Goal: Transaction & Acquisition: Purchase product/service

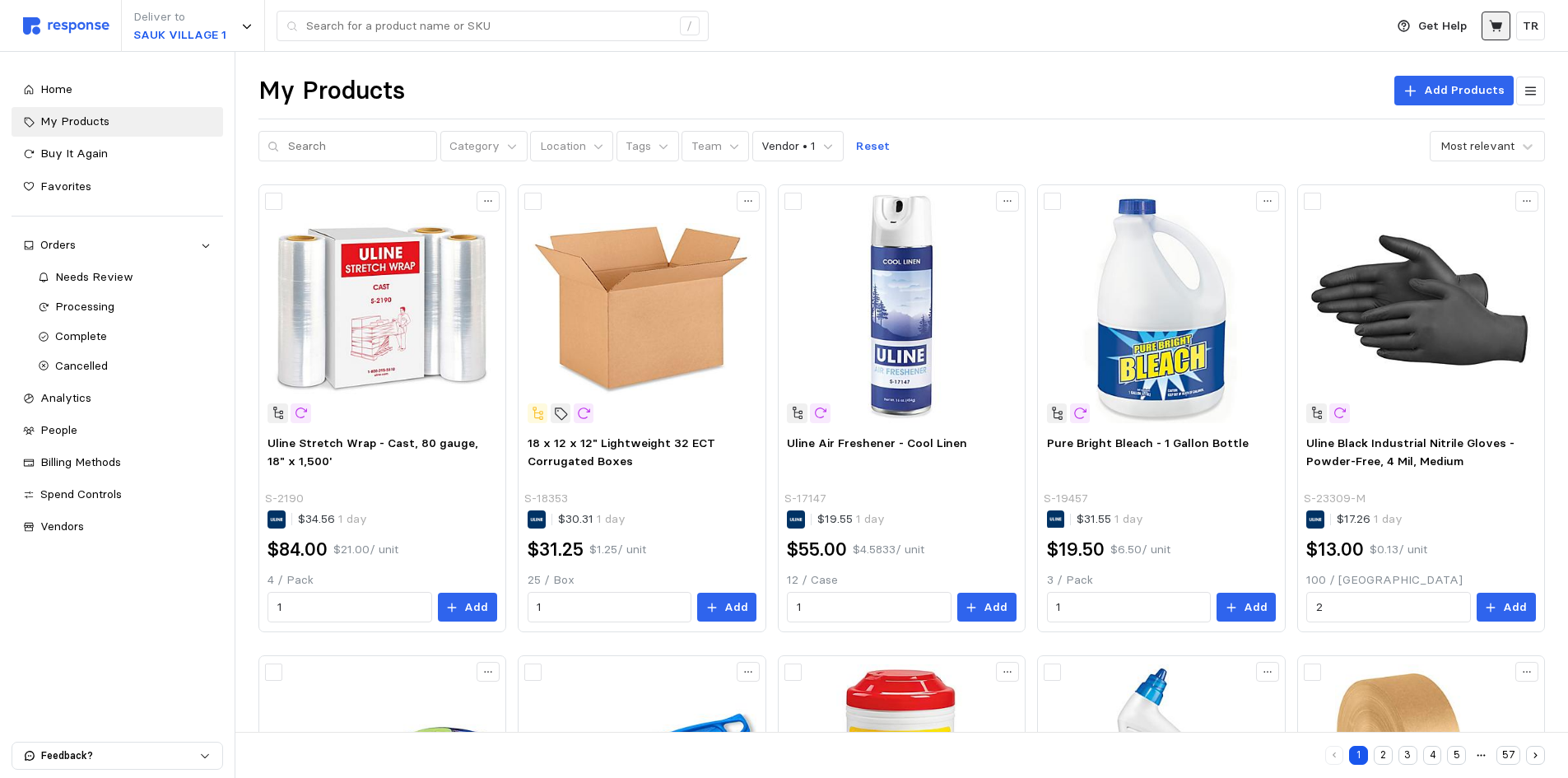
click at [1498, 27] on icon at bounding box center [1495, 25] width 13 height 12
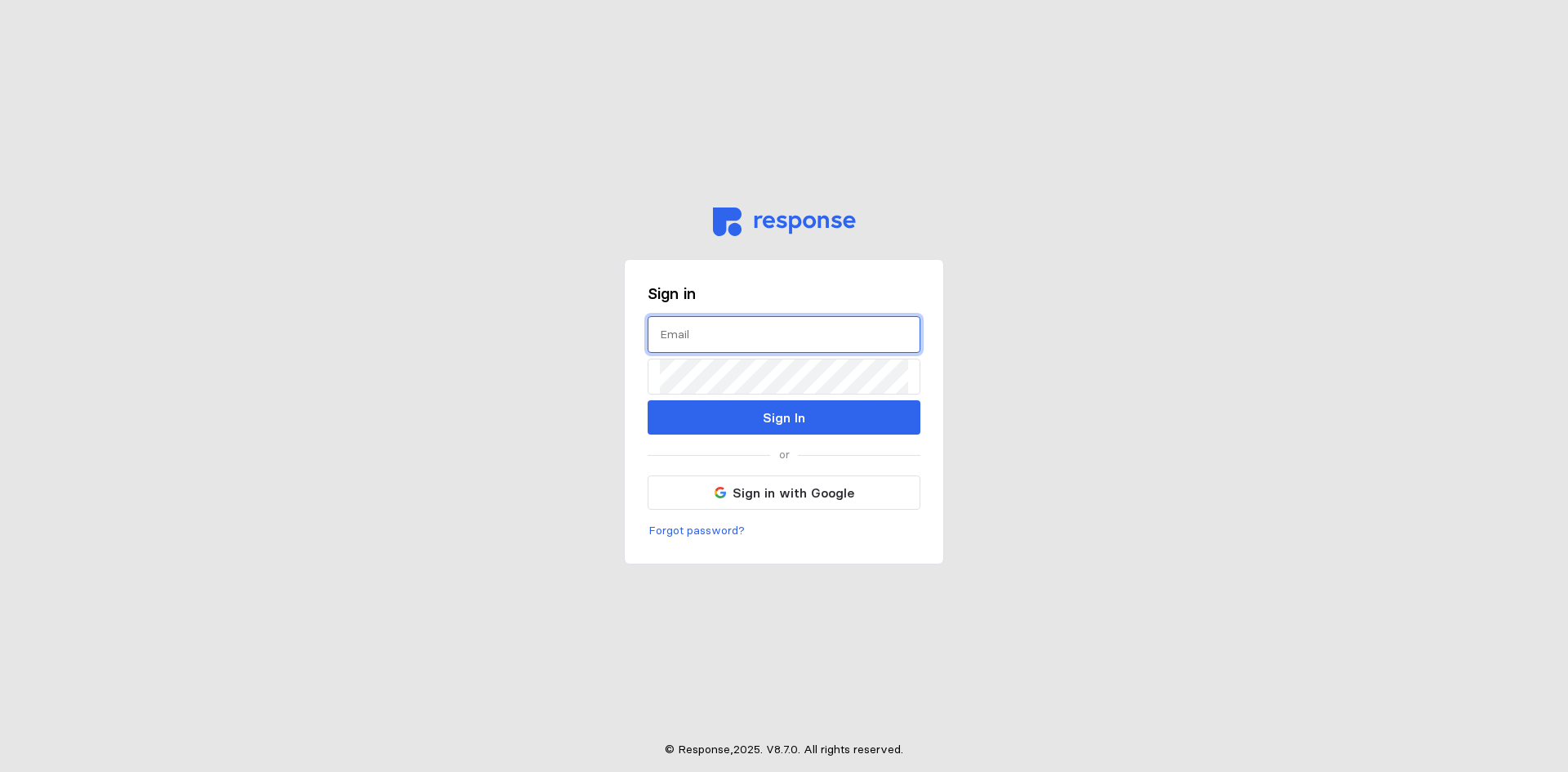
click at [668, 340] on input "text" at bounding box center [784, 334] width 248 height 35
type input "[EMAIL_ADDRESS][DOMAIN_NAME]"
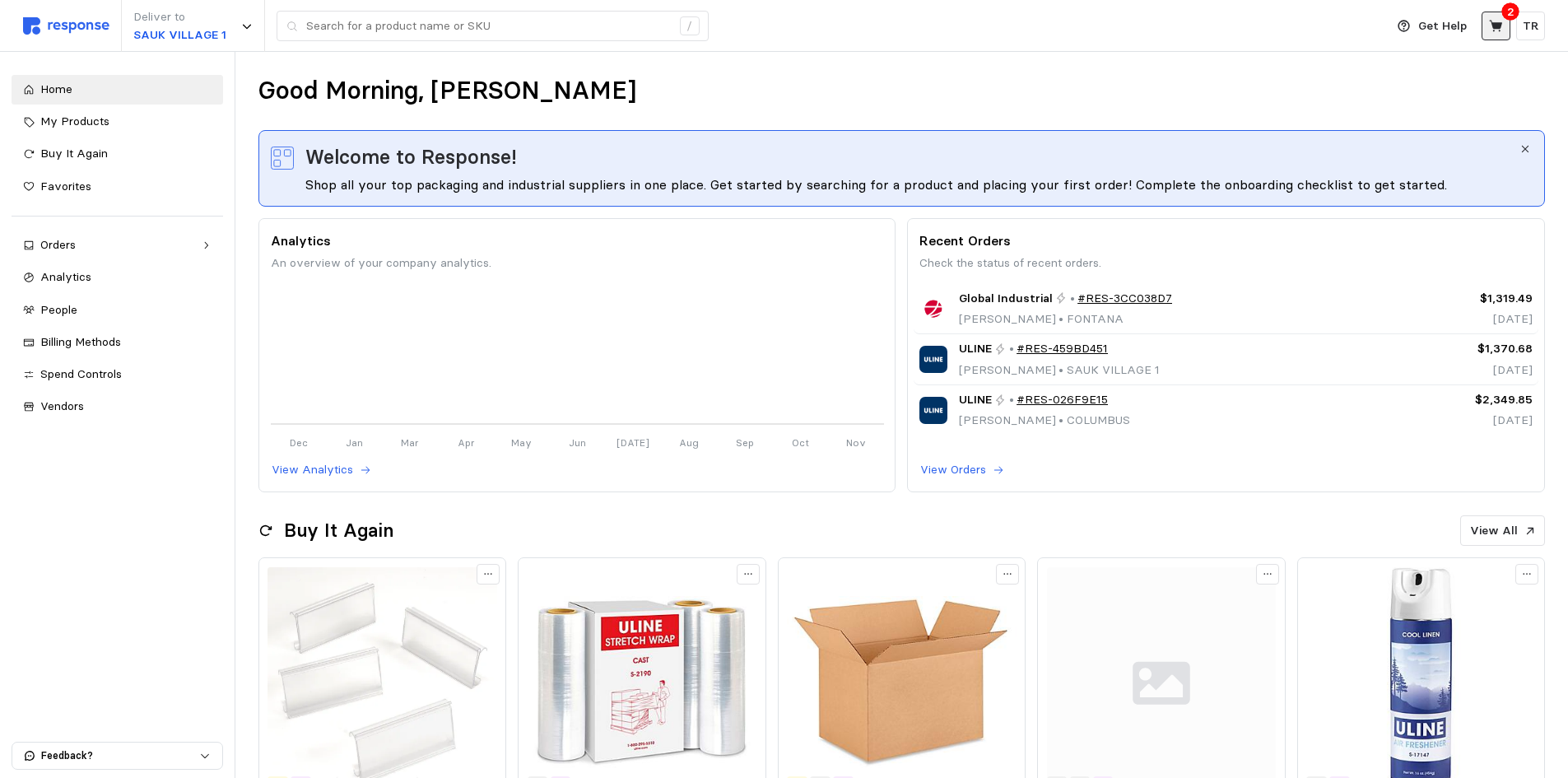
click at [1494, 27] on icon at bounding box center [1495, 25] width 13 height 12
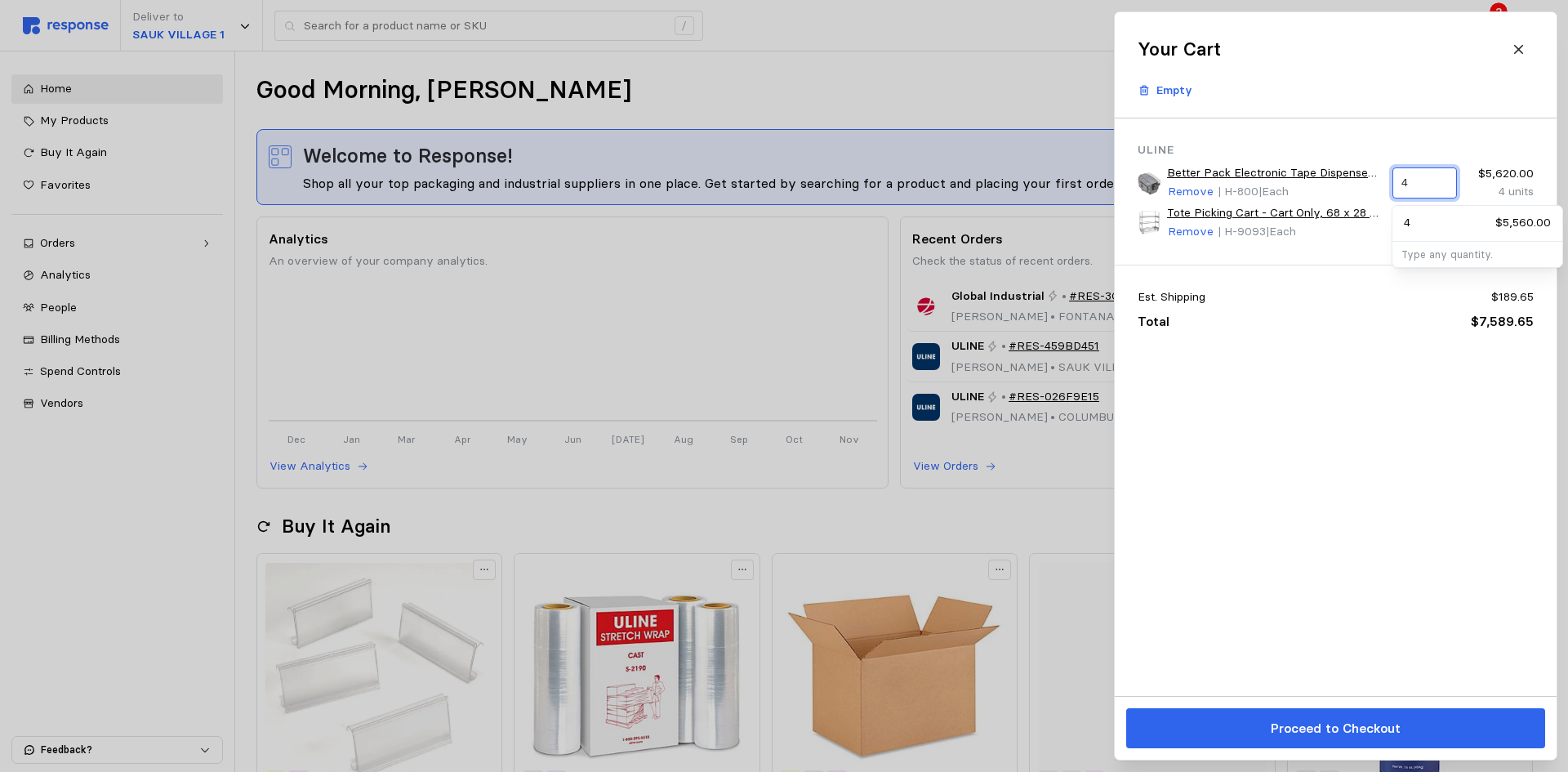
click at [1413, 179] on input "4" at bounding box center [1424, 182] width 46 height 30
type input "2"
click at [1365, 344] on div "Est. Shipping $189.65 Total $7,589.65" at bounding box center [1335, 310] width 442 height 89
click at [1414, 222] on input "4" at bounding box center [1424, 223] width 46 height 30
type input "2"
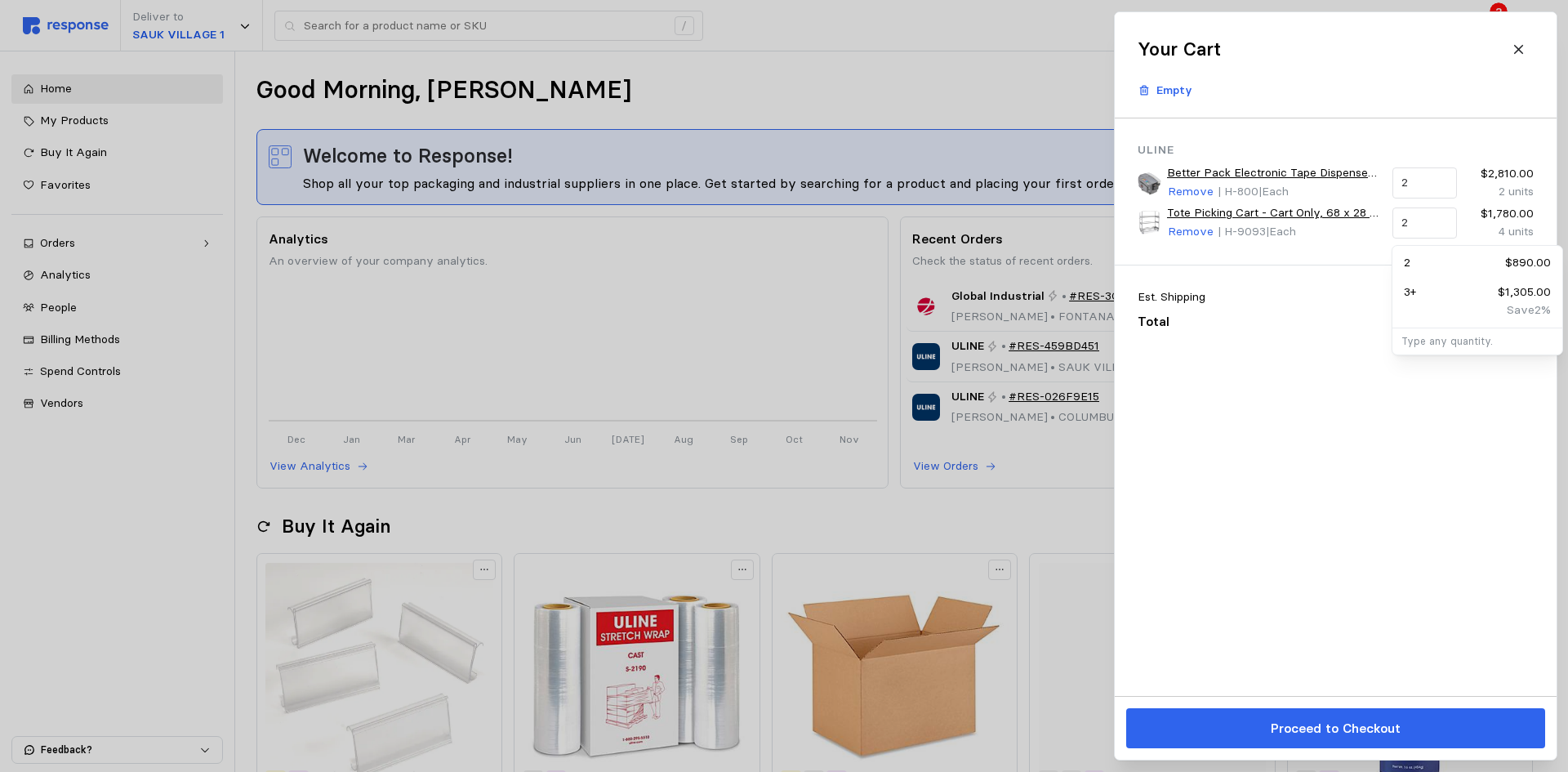
click at [1280, 520] on div "Uline Better Pack Electronic Tape Dispenser 555eS Remove | H-800 | Each 2 $2,81…" at bounding box center [1335, 406] width 442 height 577
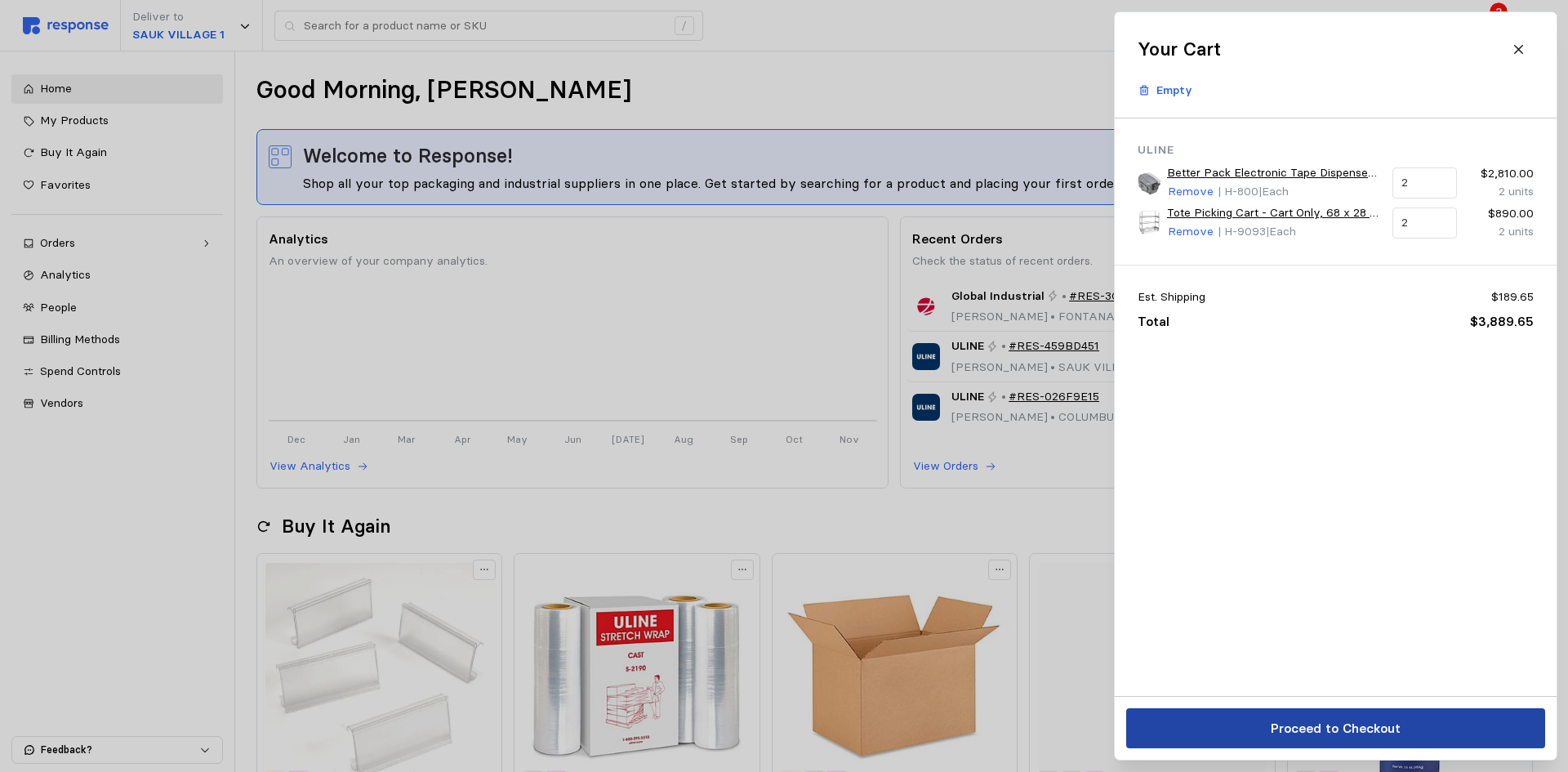
click at [1330, 731] on p "Proceed to Checkout" at bounding box center [1335, 728] width 130 height 21
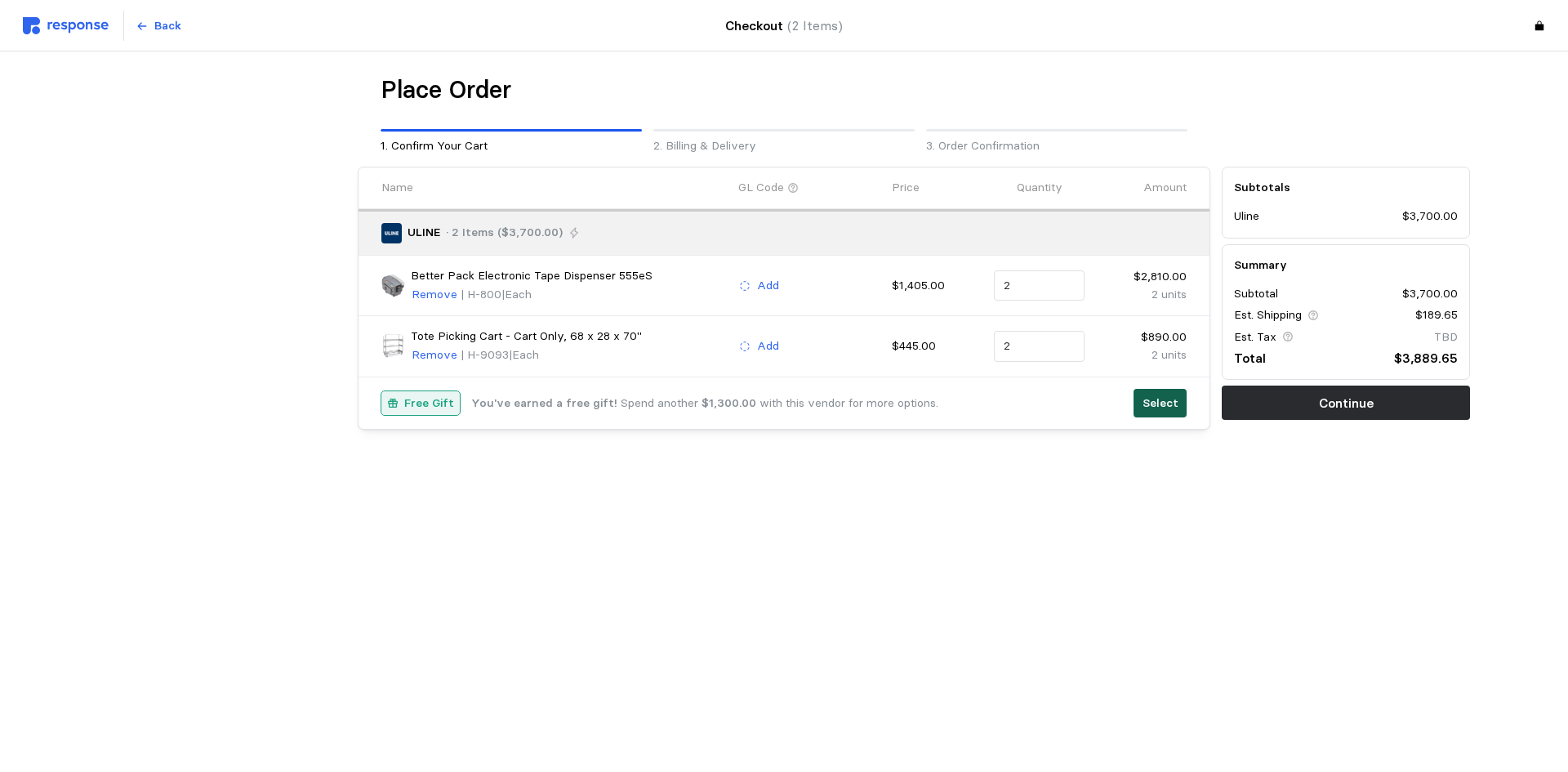
click at [1162, 401] on p "Select" at bounding box center [1161, 404] width 36 height 18
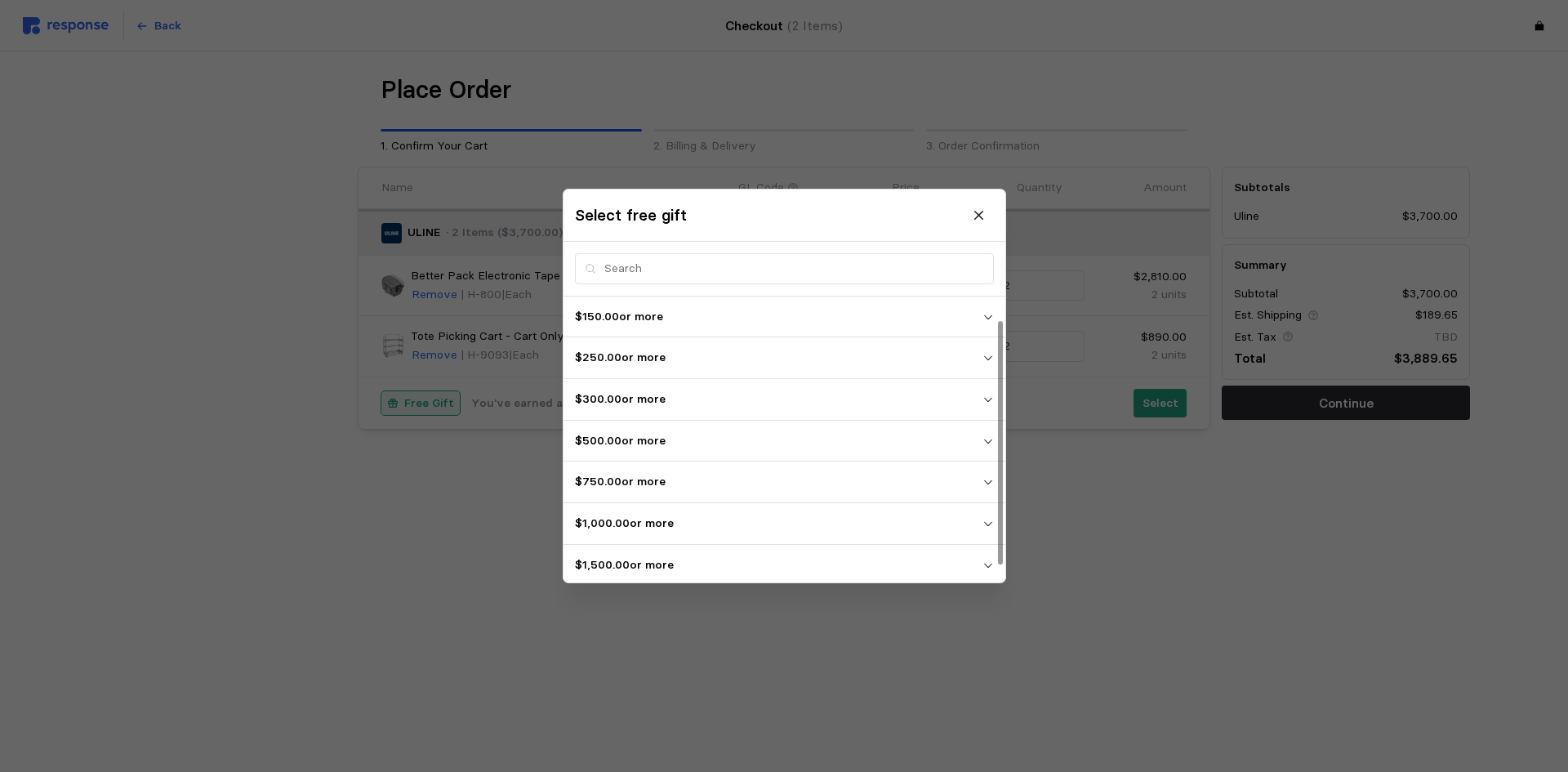
scroll to position [45, 0]
click at [643, 558] on p "$2,500.00 or more" at bounding box center [779, 562] width 407 height 18
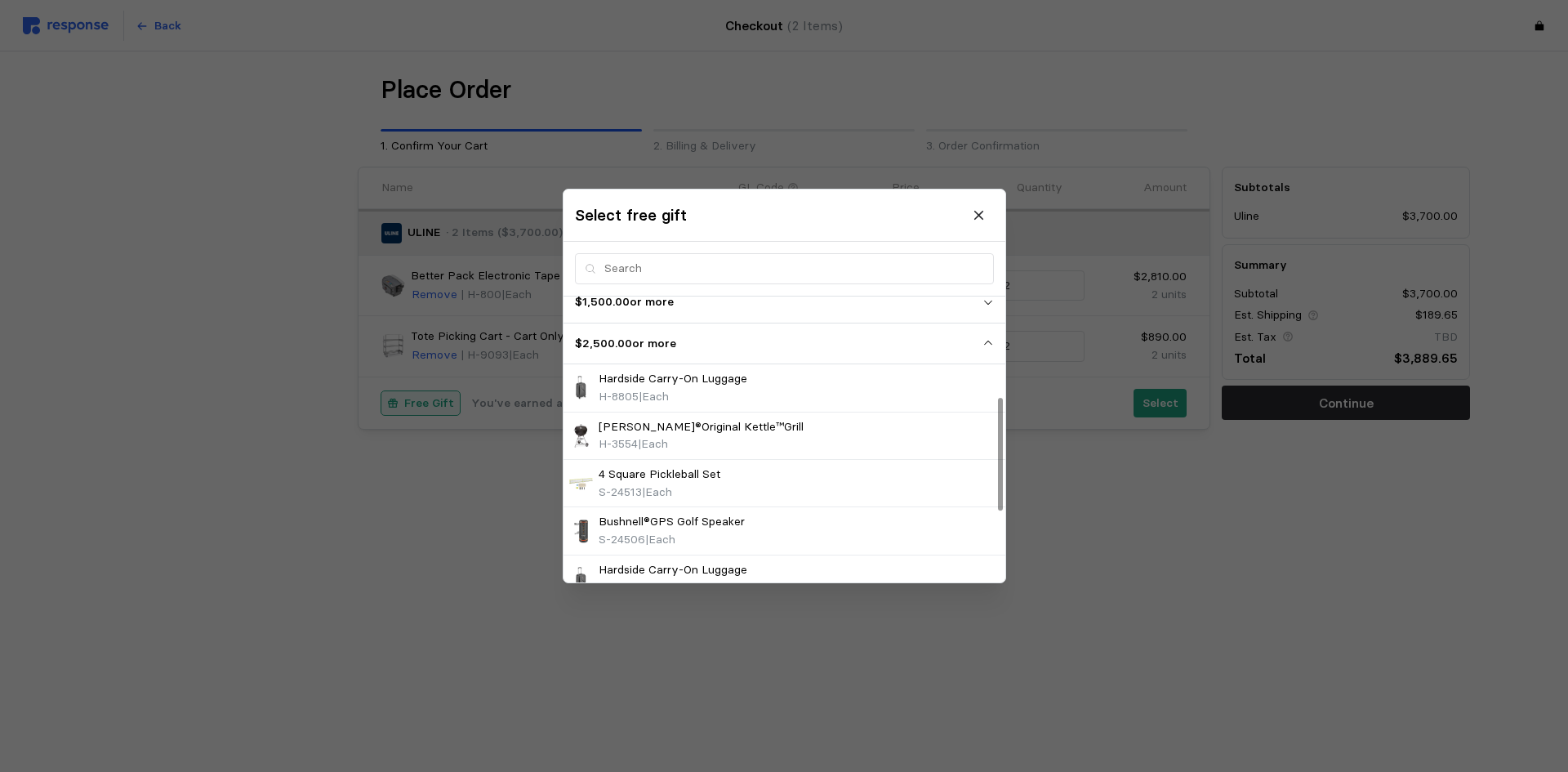
scroll to position [181, 0]
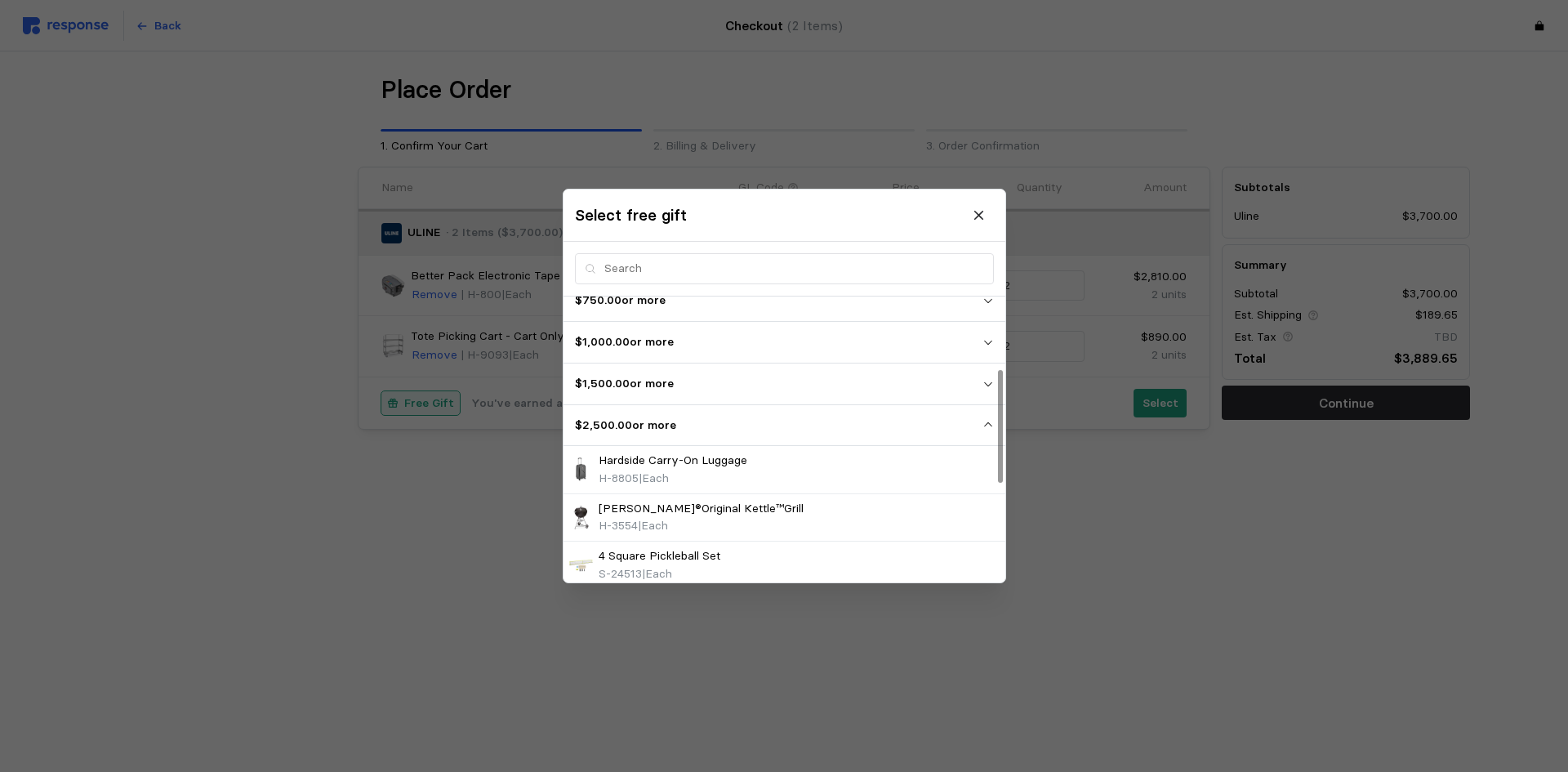
click at [987, 388] on icon "button" at bounding box center [987, 384] width 12 height 12
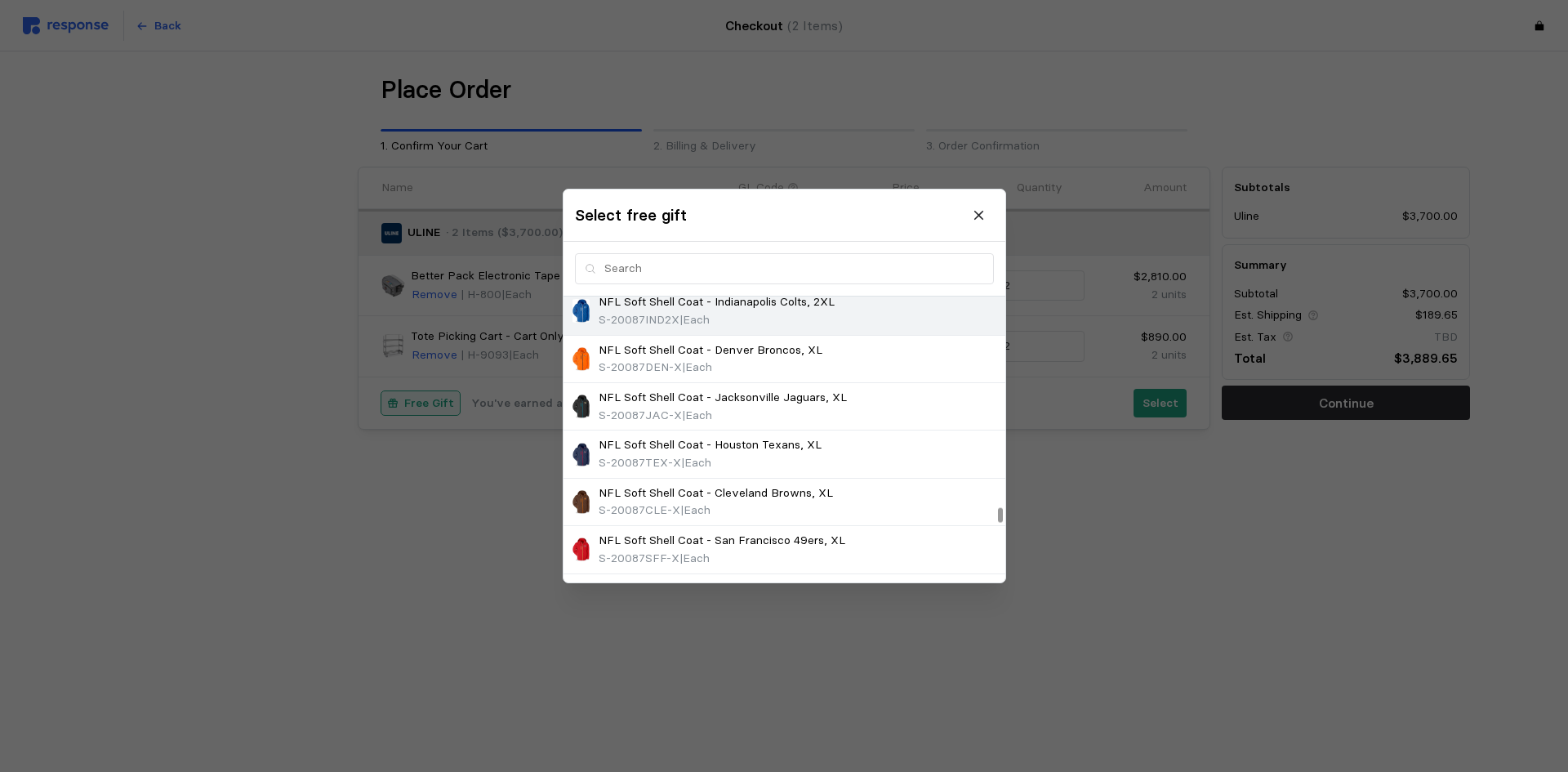
scroll to position [4590, 0]
click at [982, 218] on icon at bounding box center [979, 215] width 9 height 9
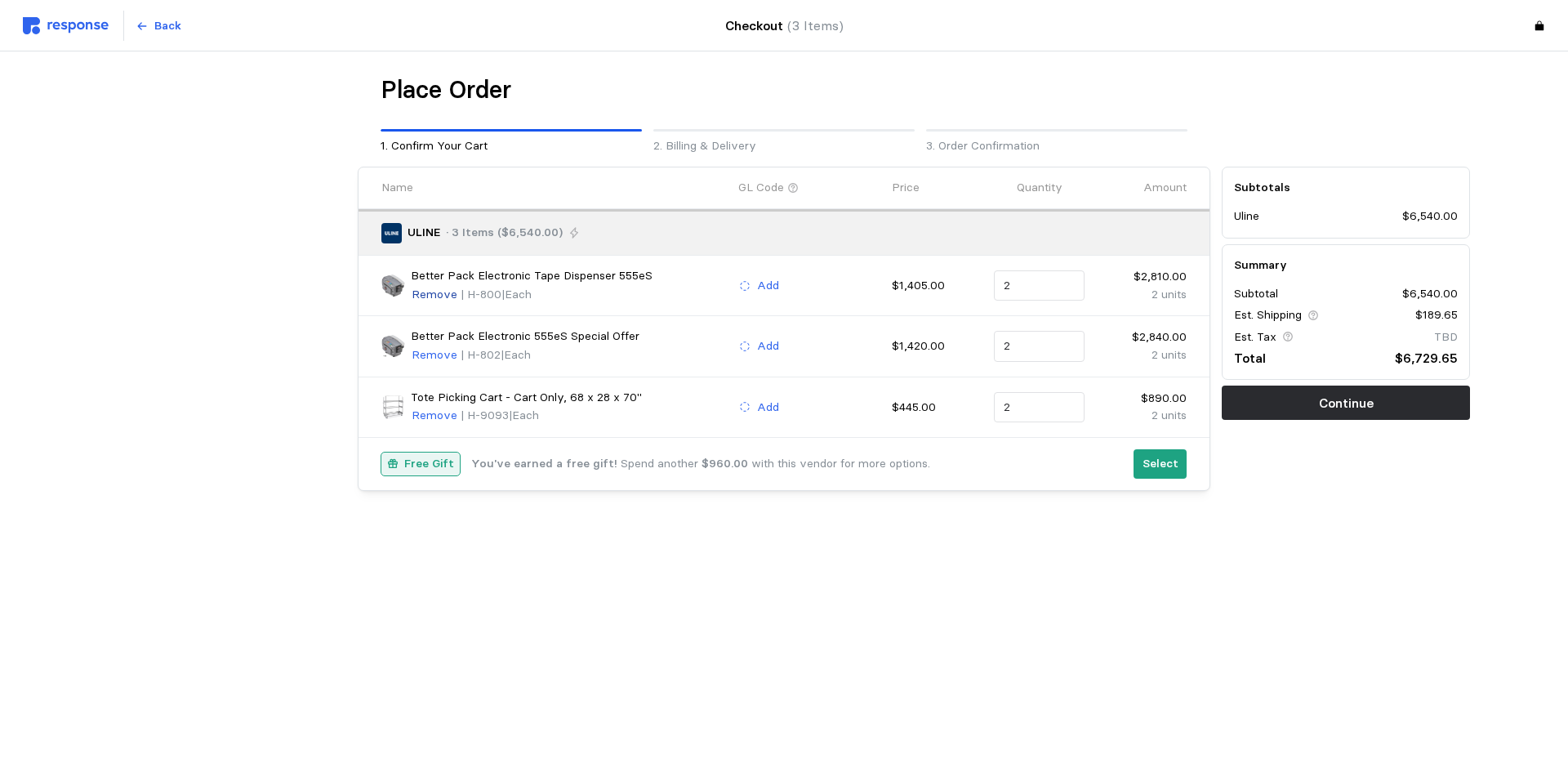
click at [423, 292] on p "Remove" at bounding box center [434, 295] width 46 height 18
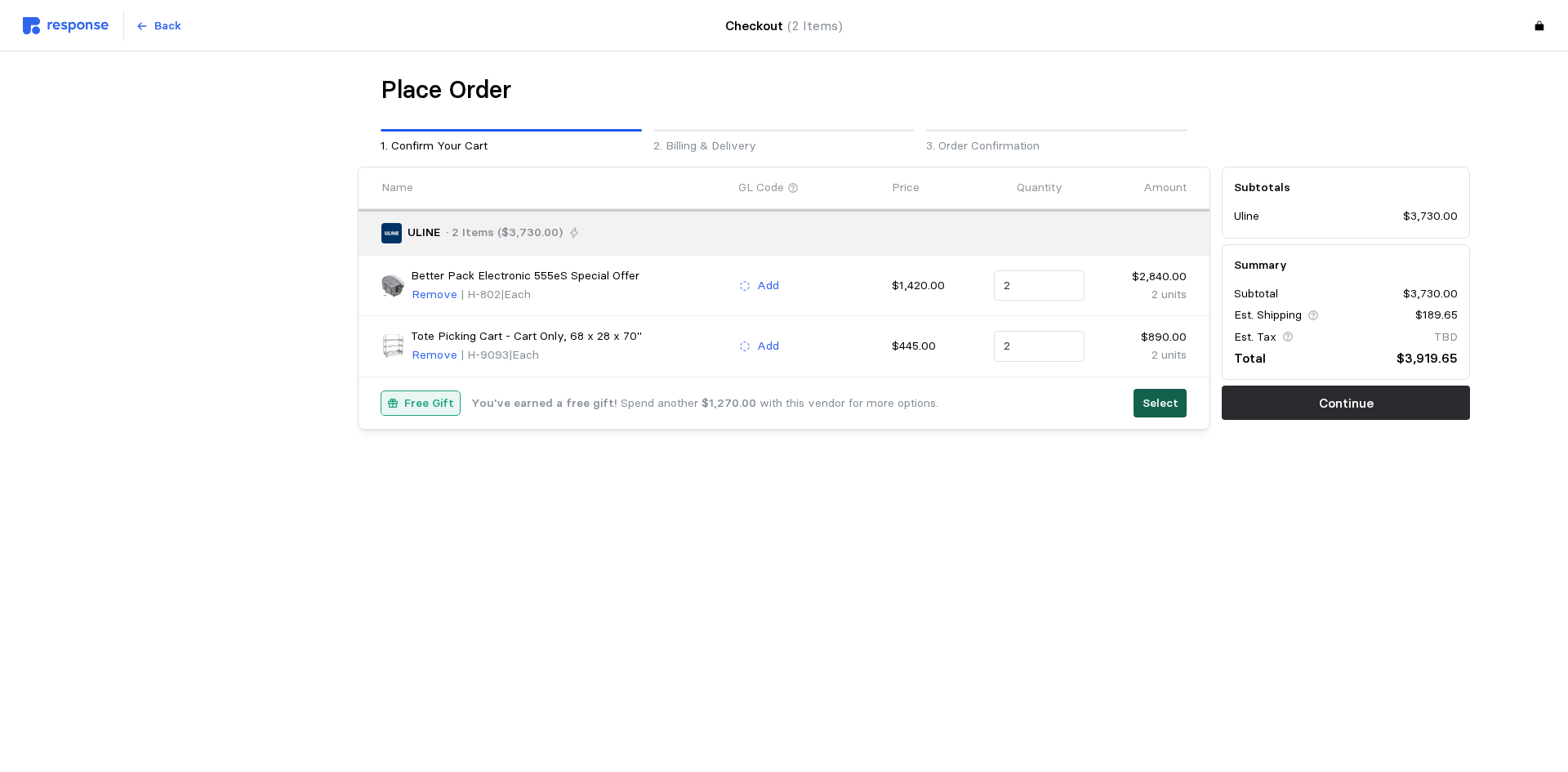
click at [1145, 408] on p "Select" at bounding box center [1161, 404] width 36 height 18
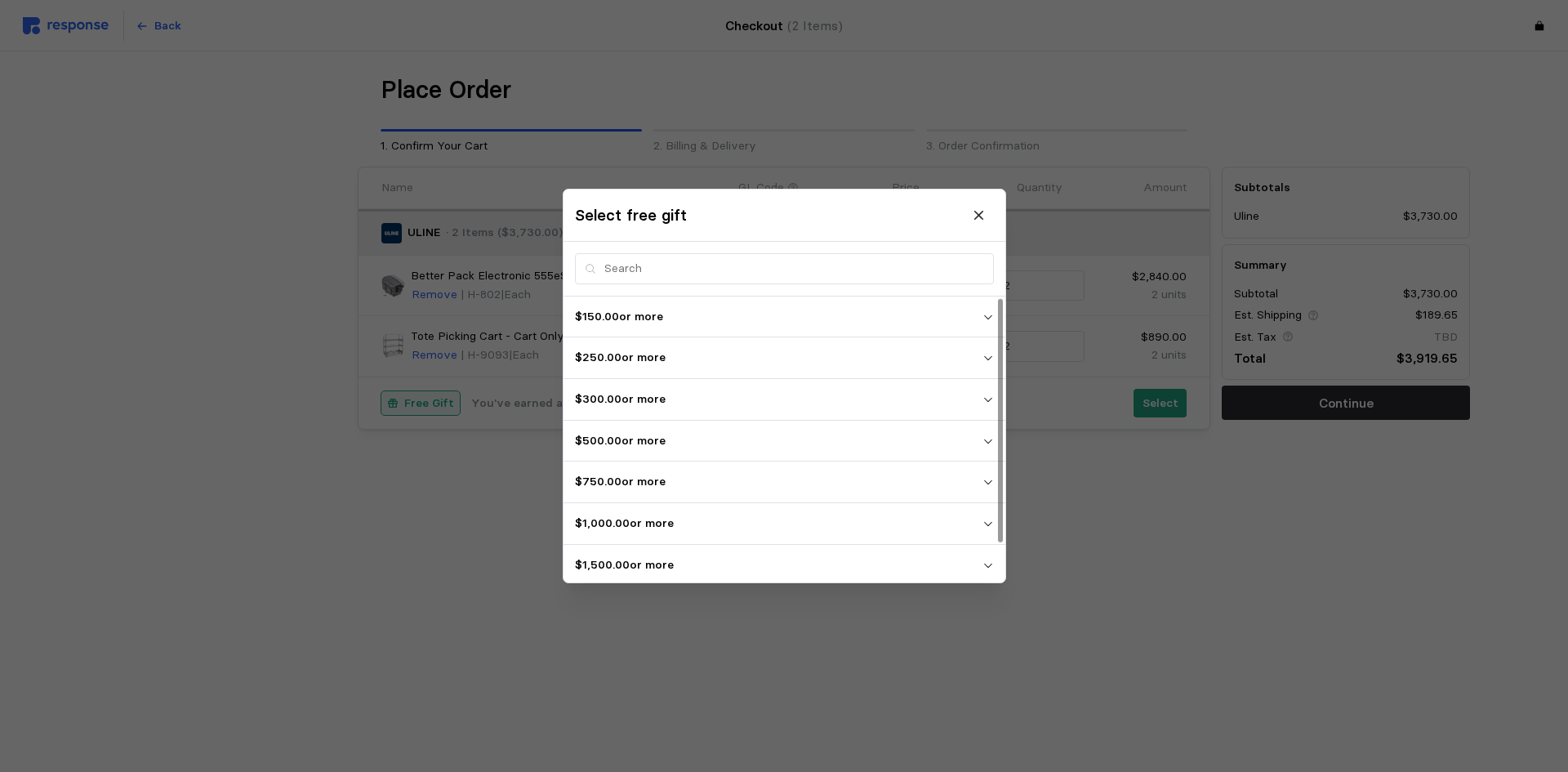
scroll to position [45, 0]
click at [705, 555] on p "$2,500.00 or more" at bounding box center [779, 562] width 407 height 18
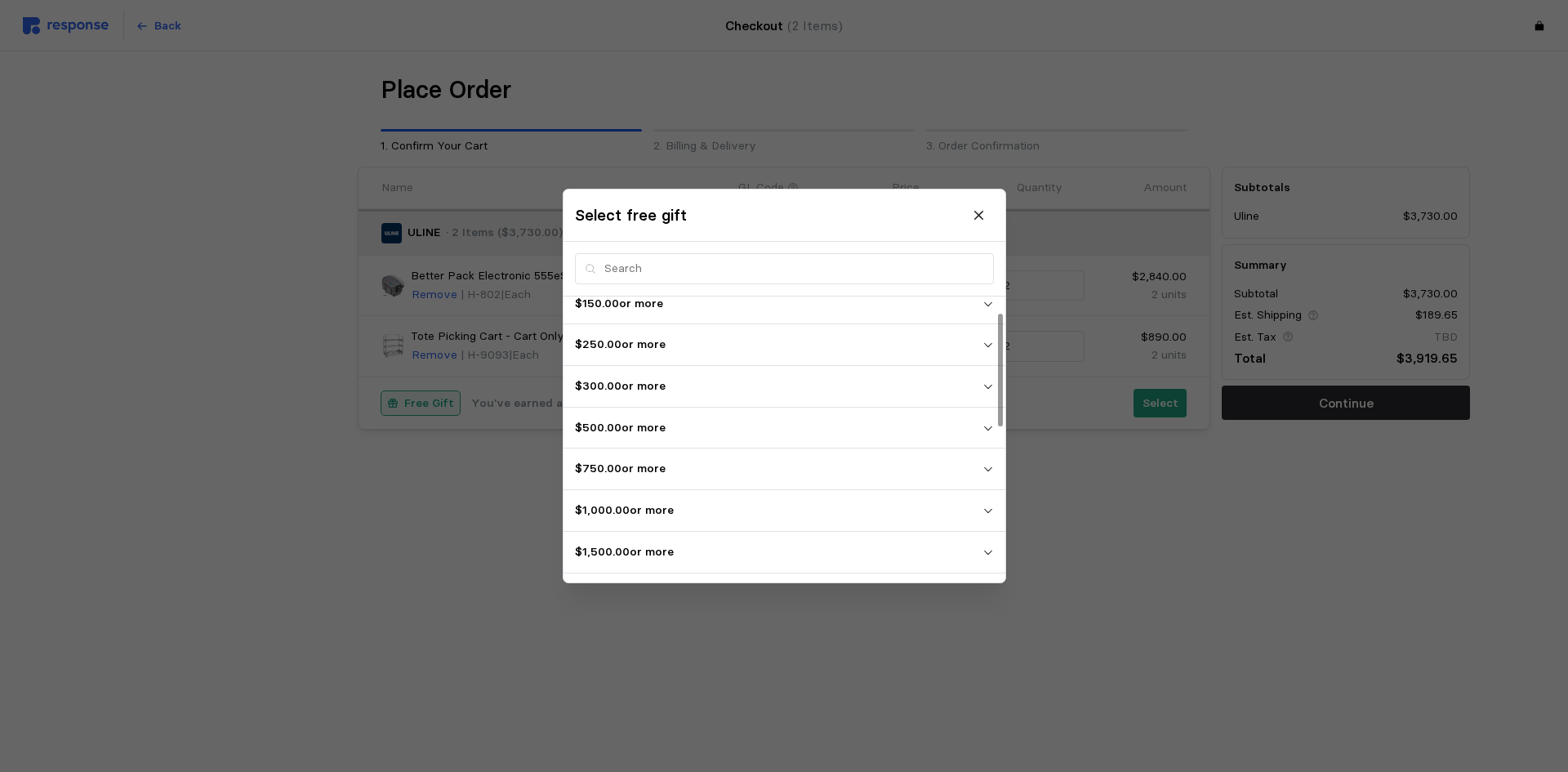
scroll to position [0, 0]
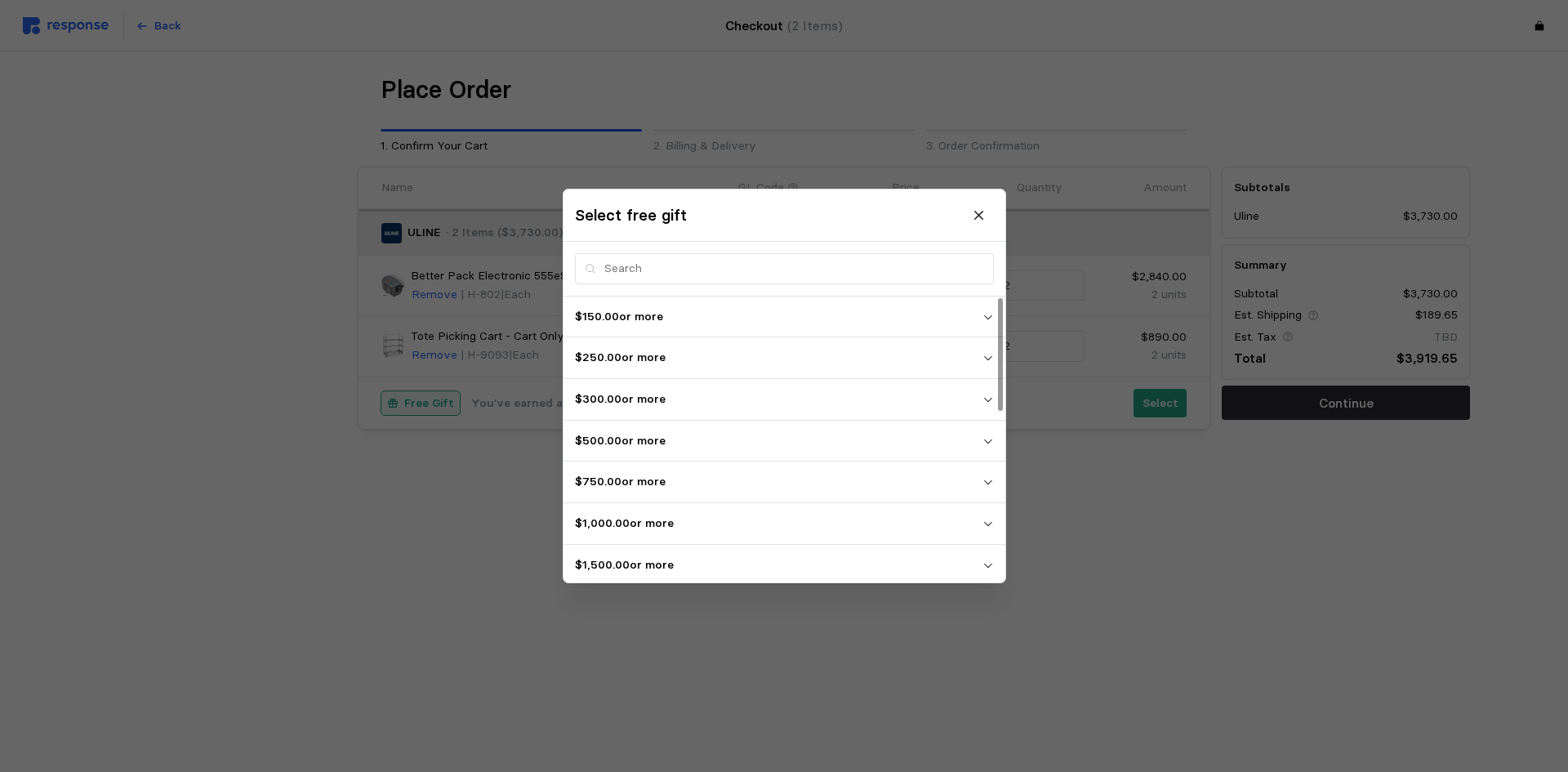
click at [766, 510] on span "$1,000.00 or more" at bounding box center [779, 523] width 407 height 30
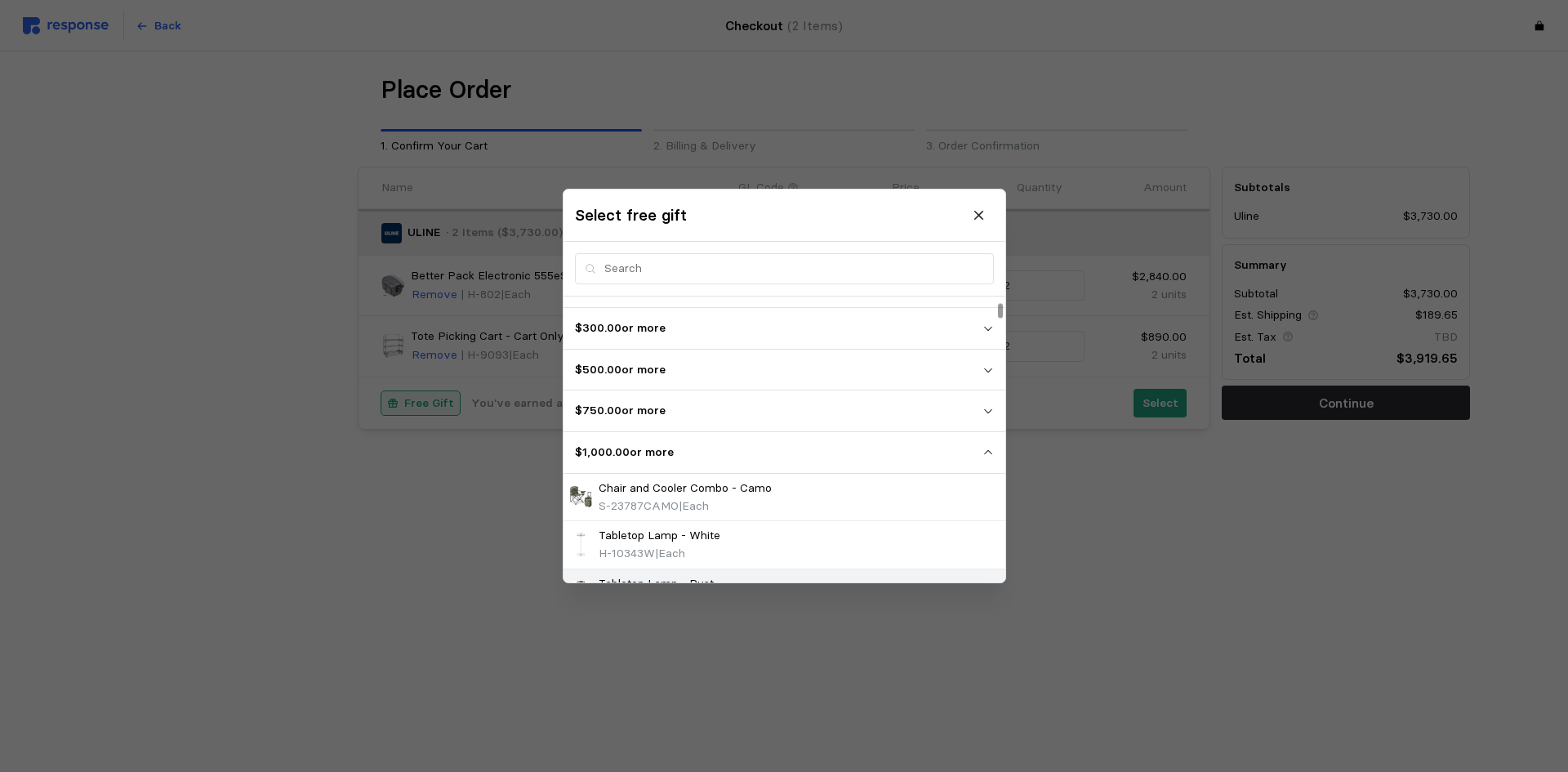
scroll to position [163, 0]
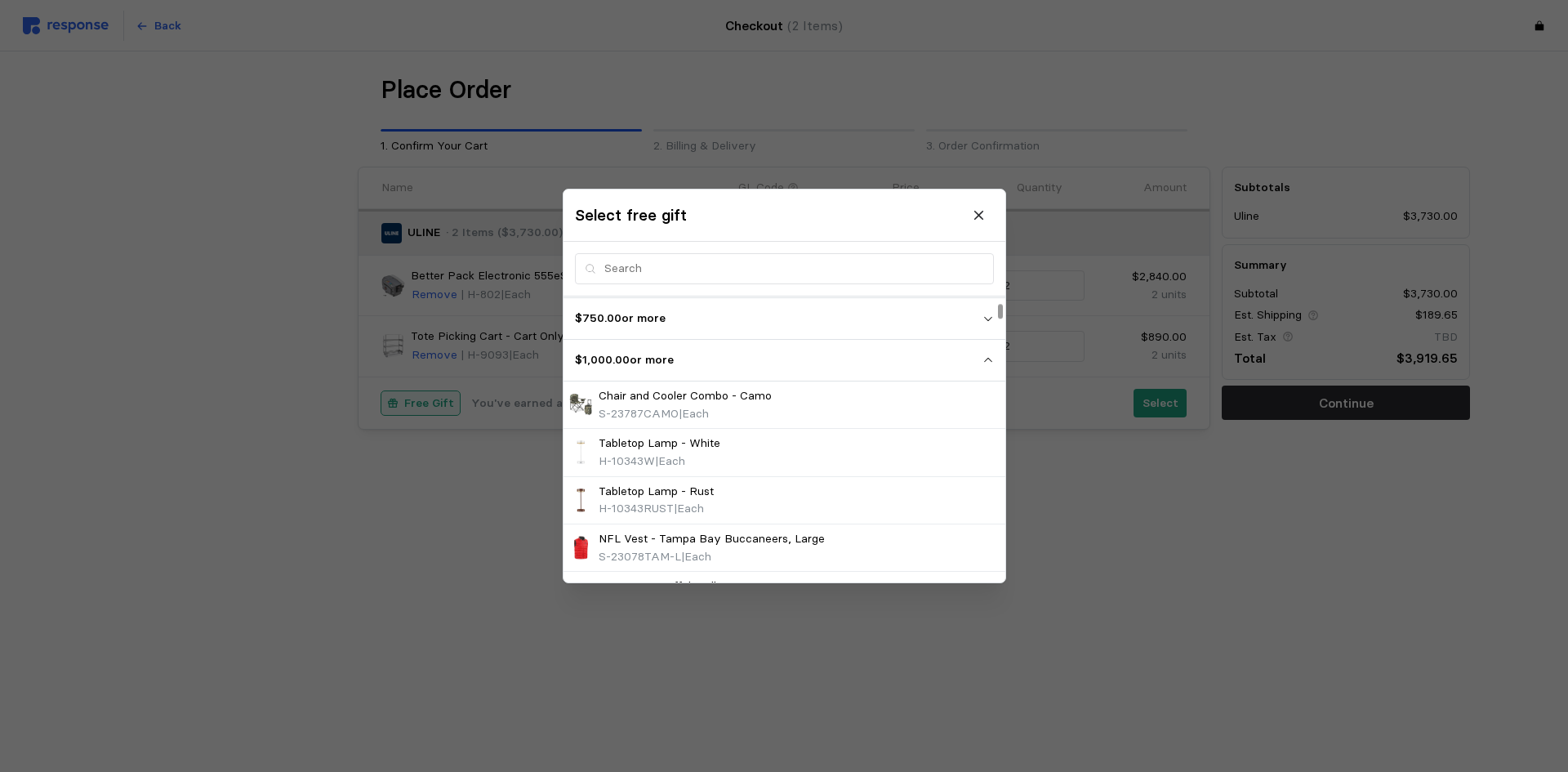
click at [987, 359] on icon "button" at bounding box center [987, 359] width 8 height 5
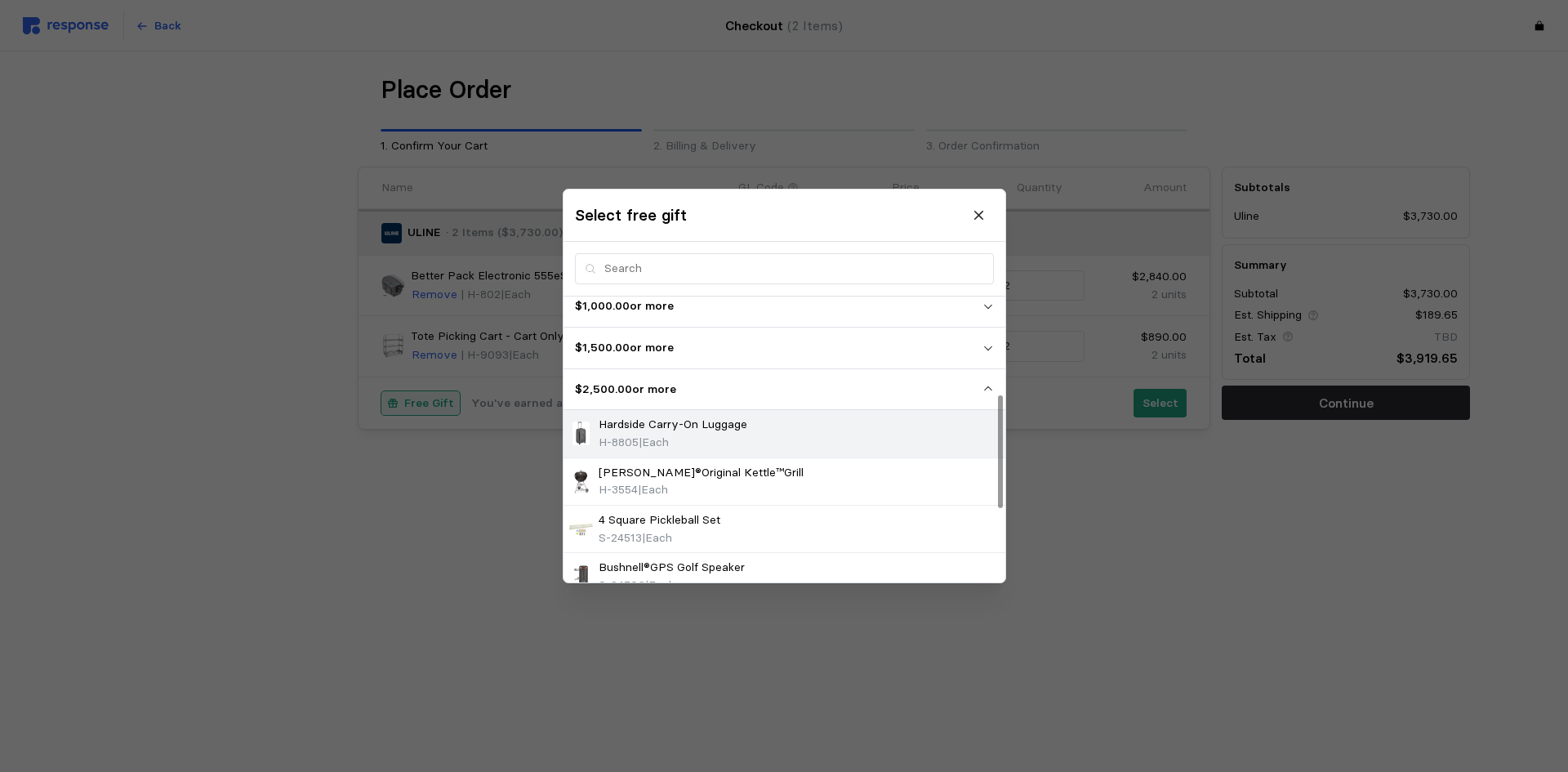
scroll to position [245, 0]
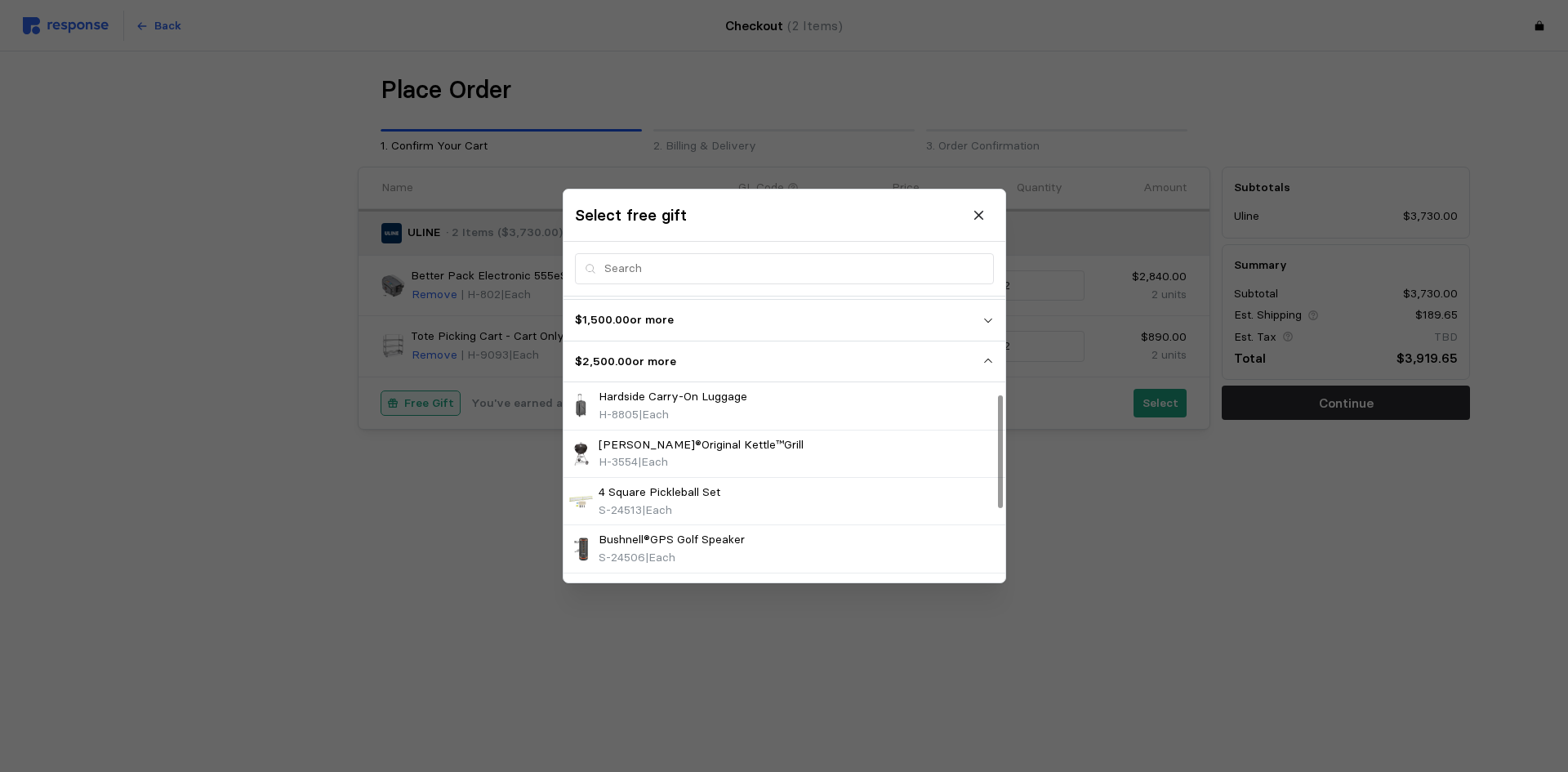
click at [986, 361] on icon "button" at bounding box center [987, 361] width 12 height 12
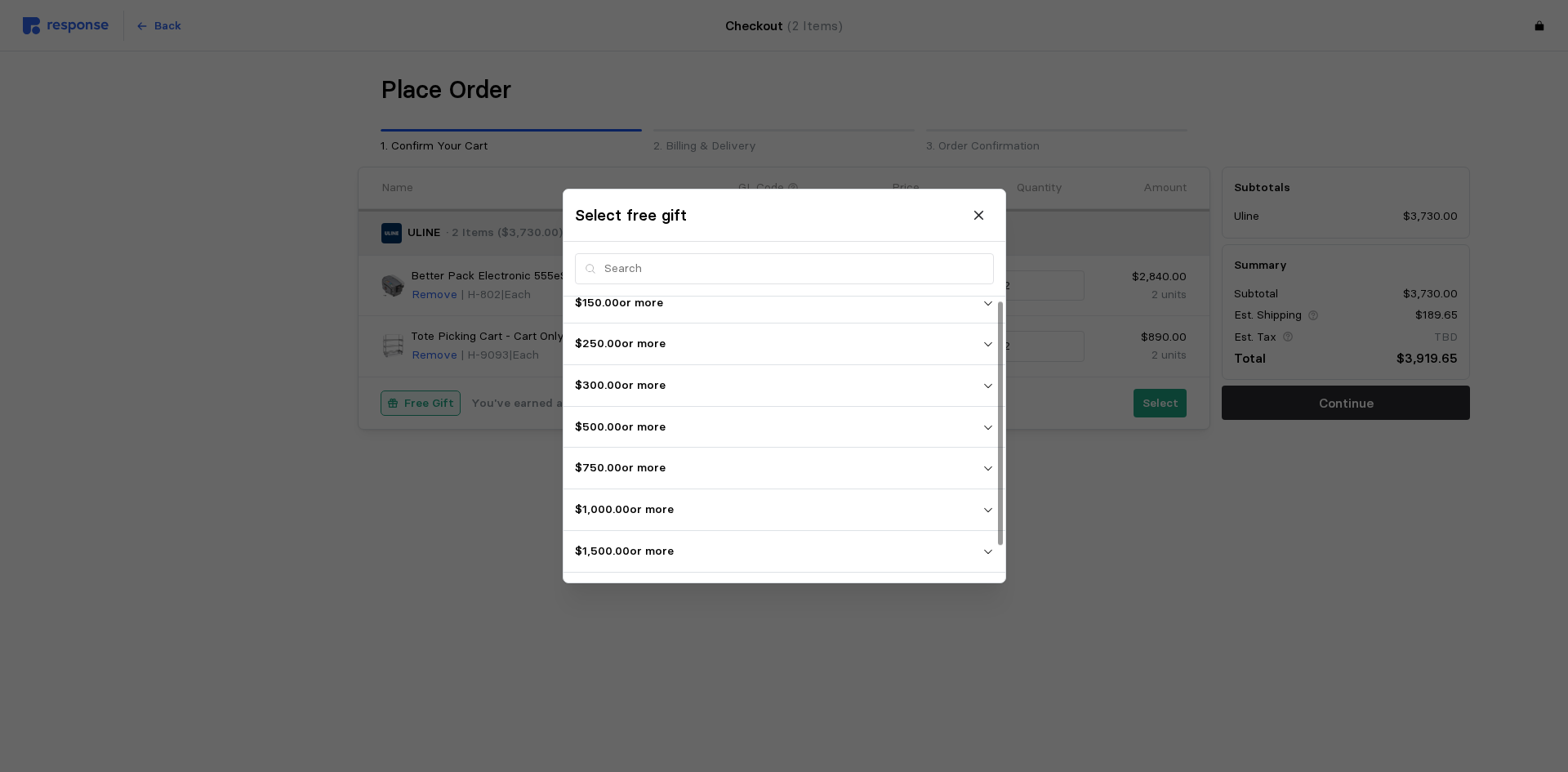
scroll to position [0, 0]
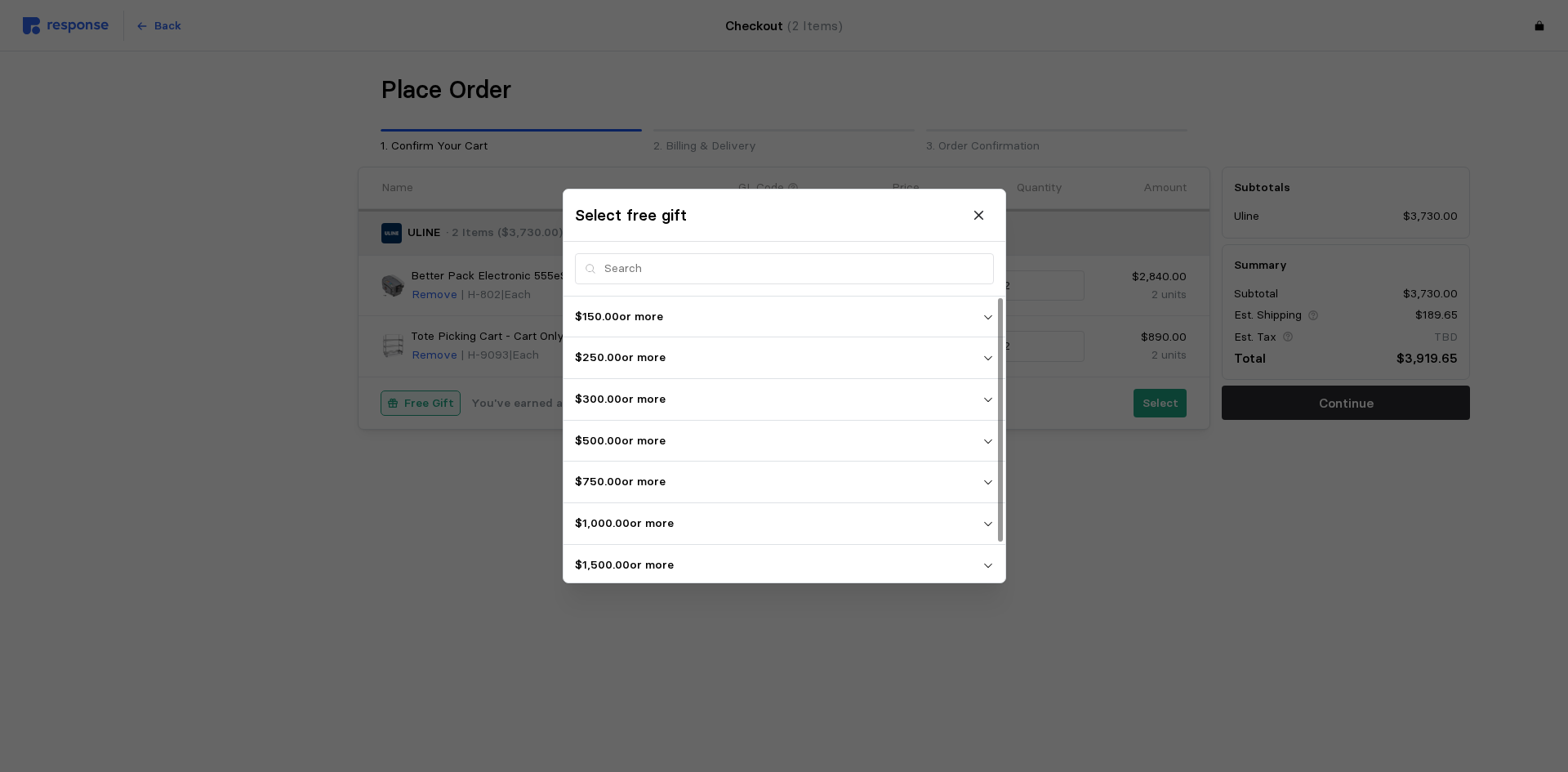
click at [977, 314] on p "$150.00 or more" at bounding box center [779, 317] width 407 height 18
click at [976, 314] on p "$150.00 or more" at bounding box center [779, 317] width 407 height 18
click at [988, 358] on icon "button" at bounding box center [987, 358] width 12 height 12
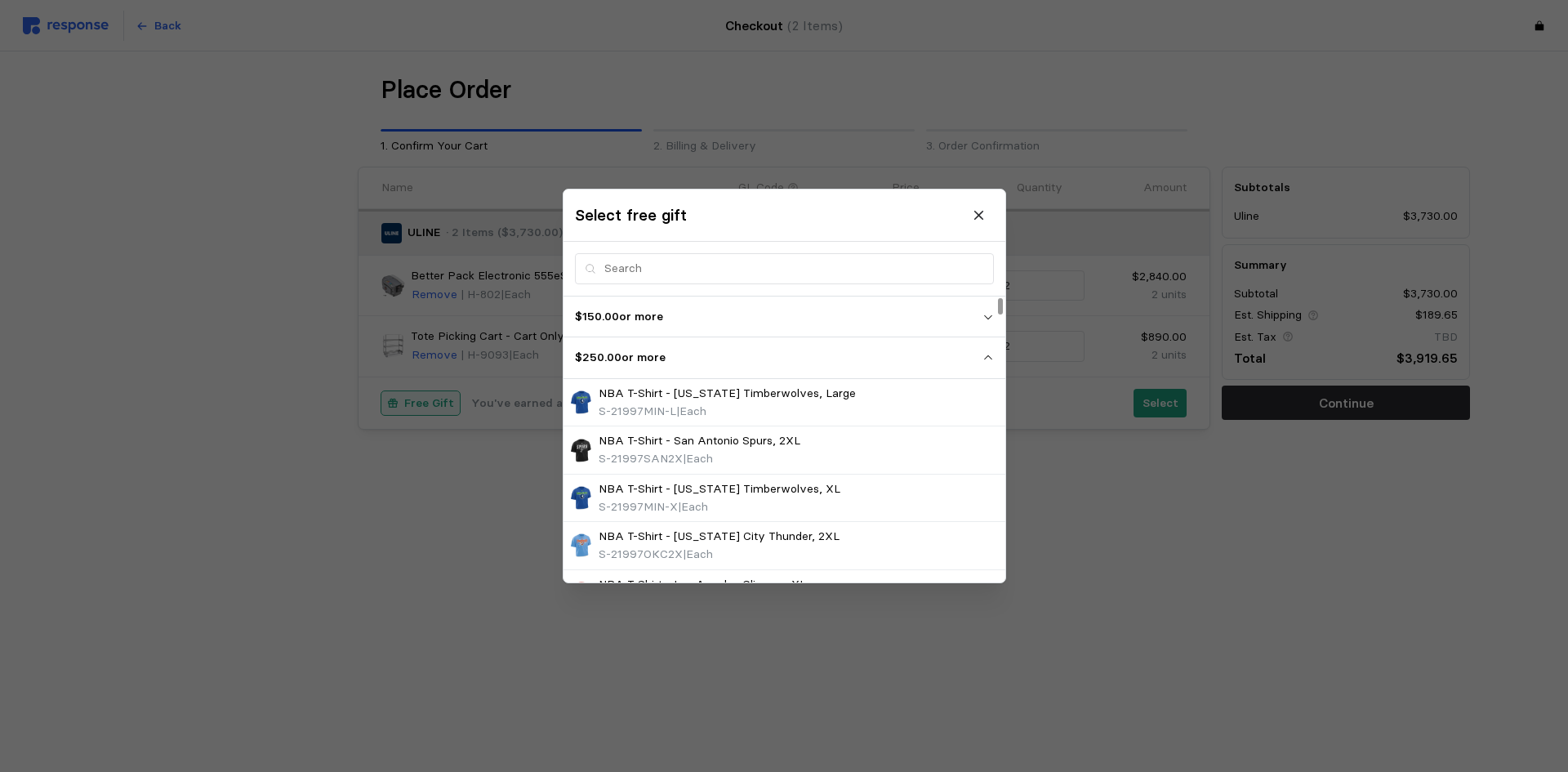
click at [988, 358] on icon "button" at bounding box center [987, 358] width 12 height 12
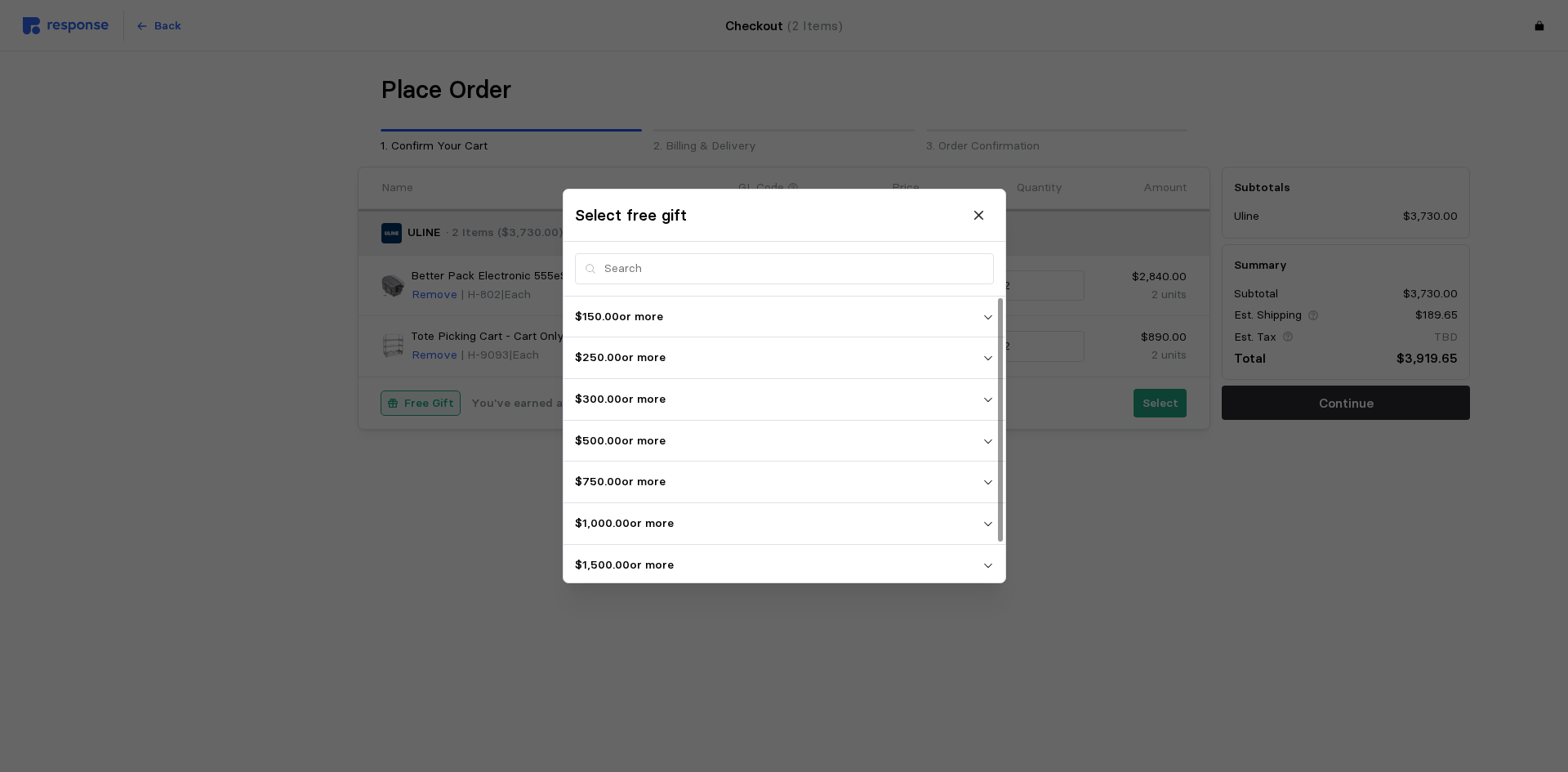
click at [986, 394] on icon "button" at bounding box center [987, 399] width 12 height 12
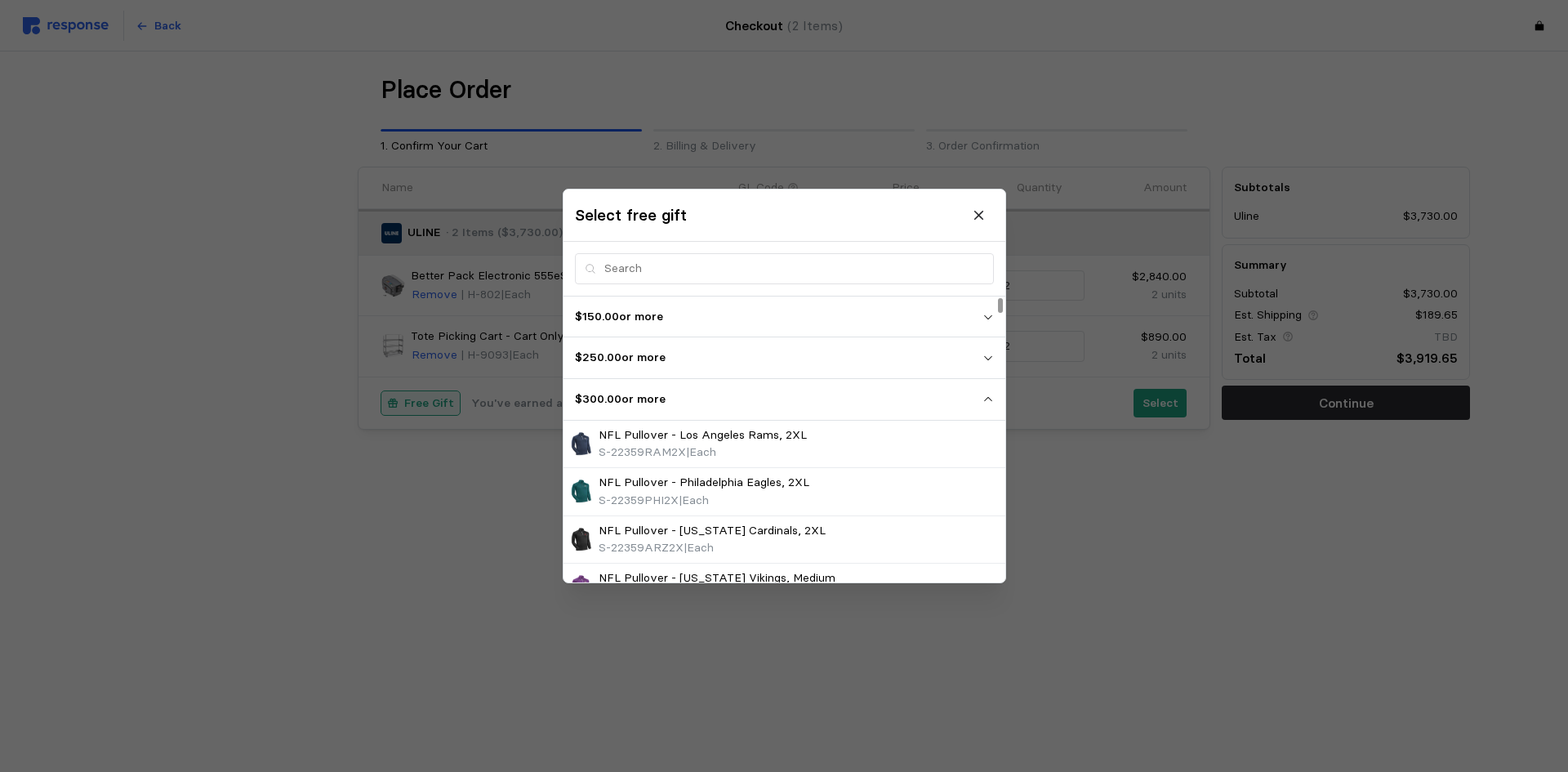
click at [986, 393] on button "$300.00 or more" at bounding box center [784, 399] width 442 height 41
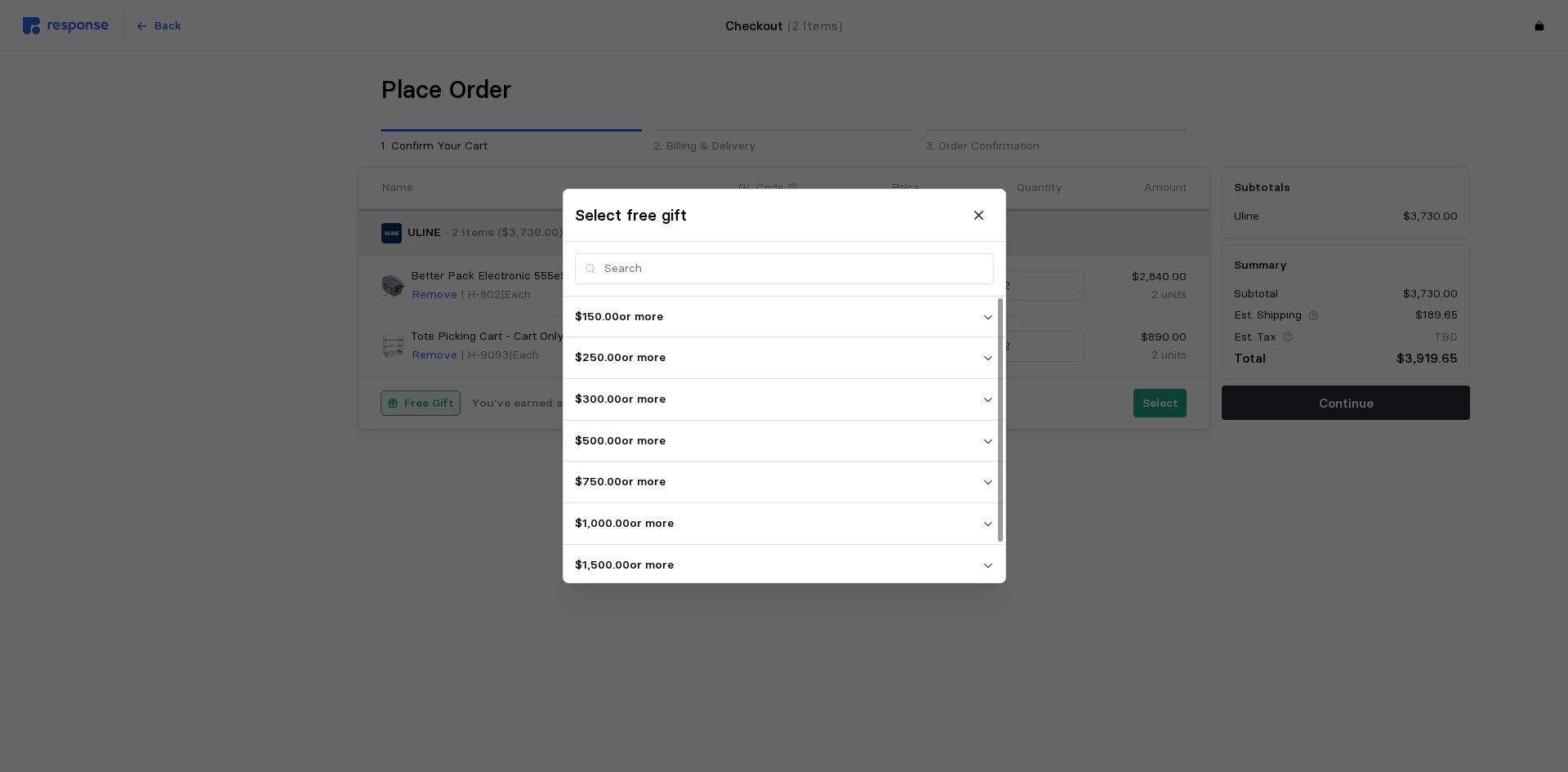
click at [985, 442] on icon "button" at bounding box center [987, 441] width 12 height 12
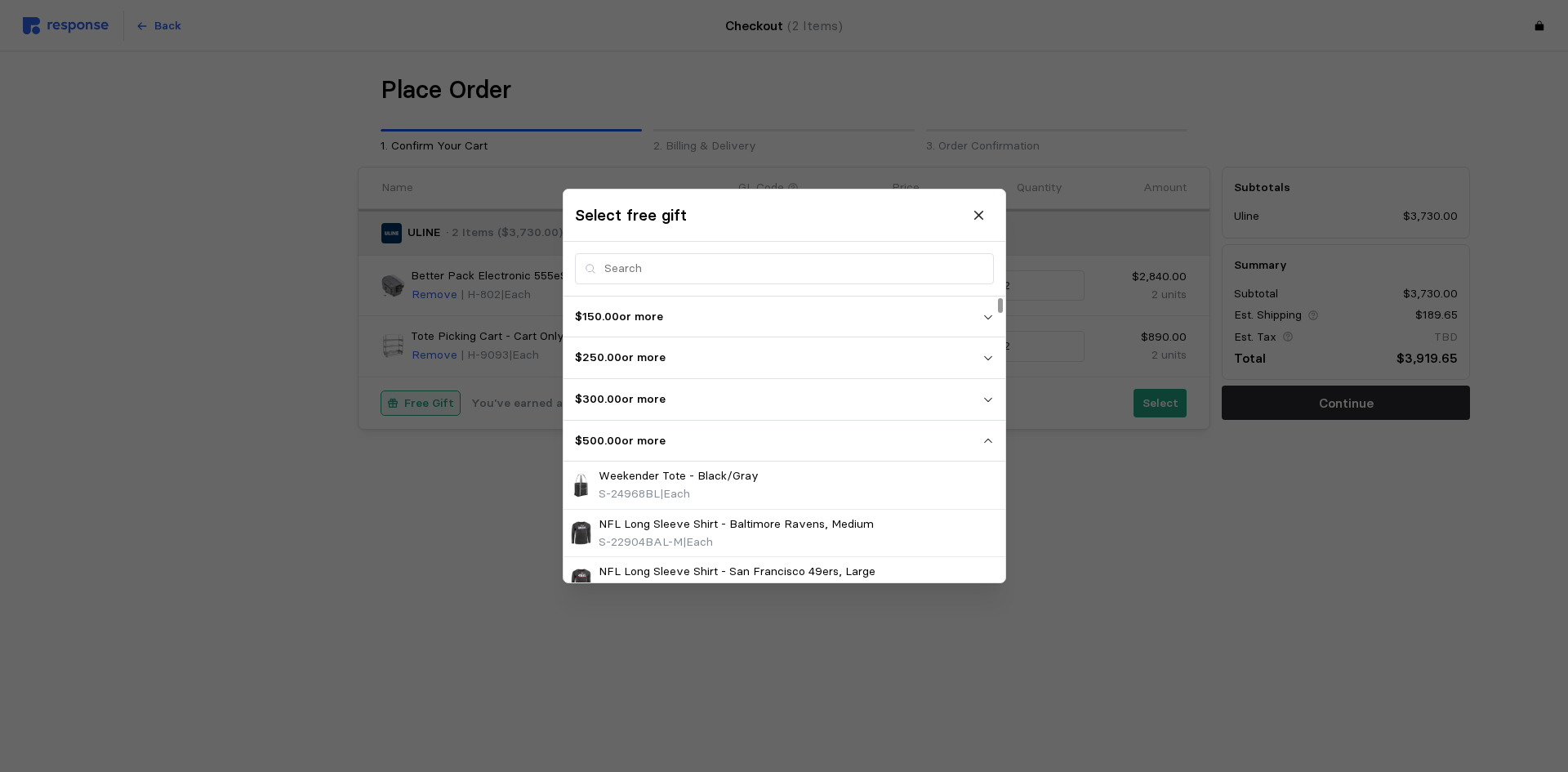
click at [987, 437] on icon "button" at bounding box center [987, 441] width 12 height 12
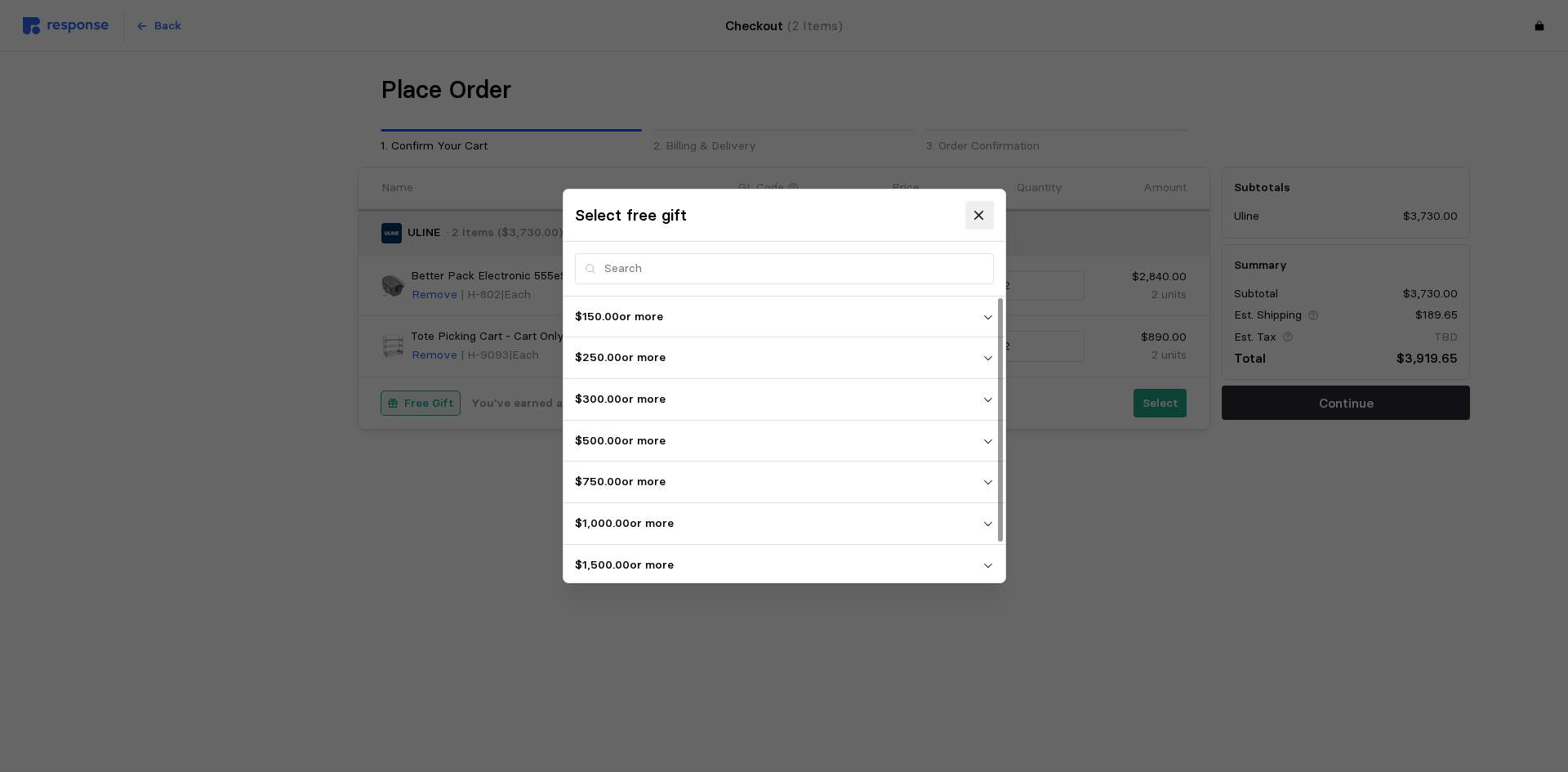
click at [975, 219] on icon at bounding box center [979, 216] width 14 height 14
